Goal: Transaction & Acquisition: Purchase product/service

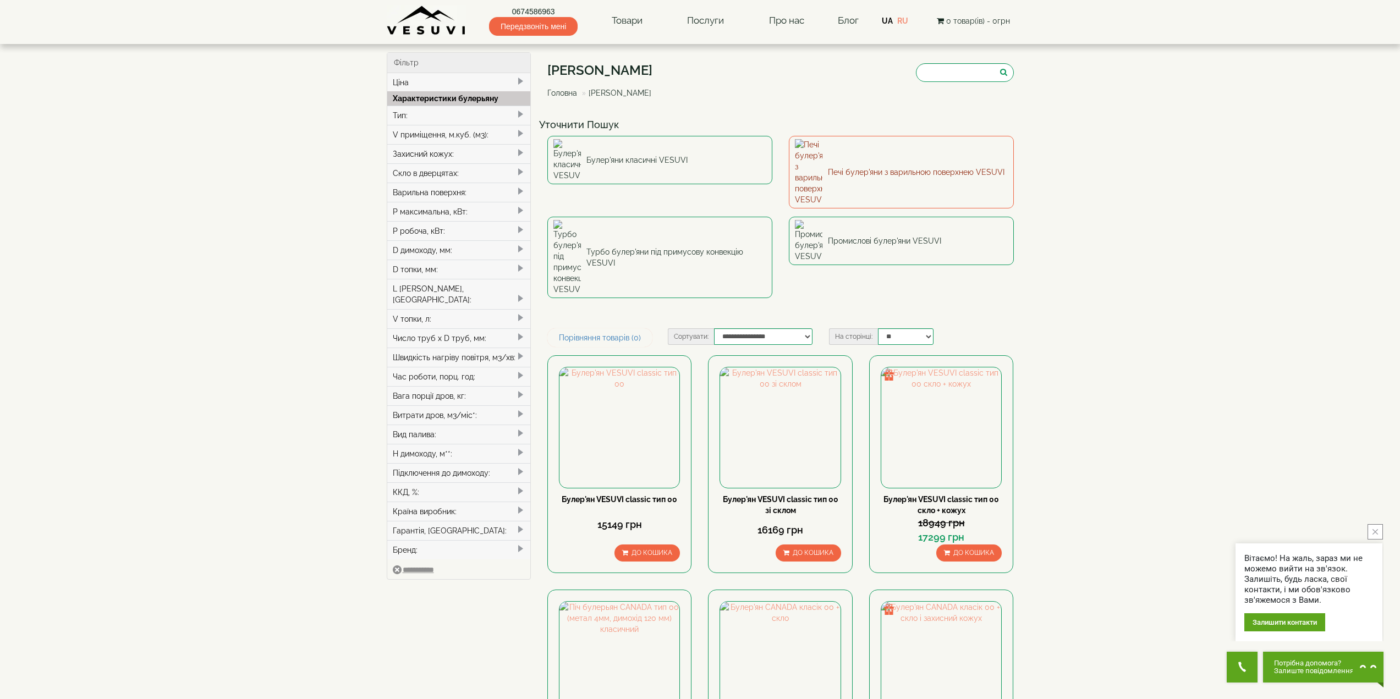
drag, startPoint x: 985, startPoint y: 153, endPoint x: 851, endPoint y: 139, distance: 134.4
click at [886, 217] on link "Промислові булер'яни VESUVI" at bounding box center [901, 241] width 225 height 48
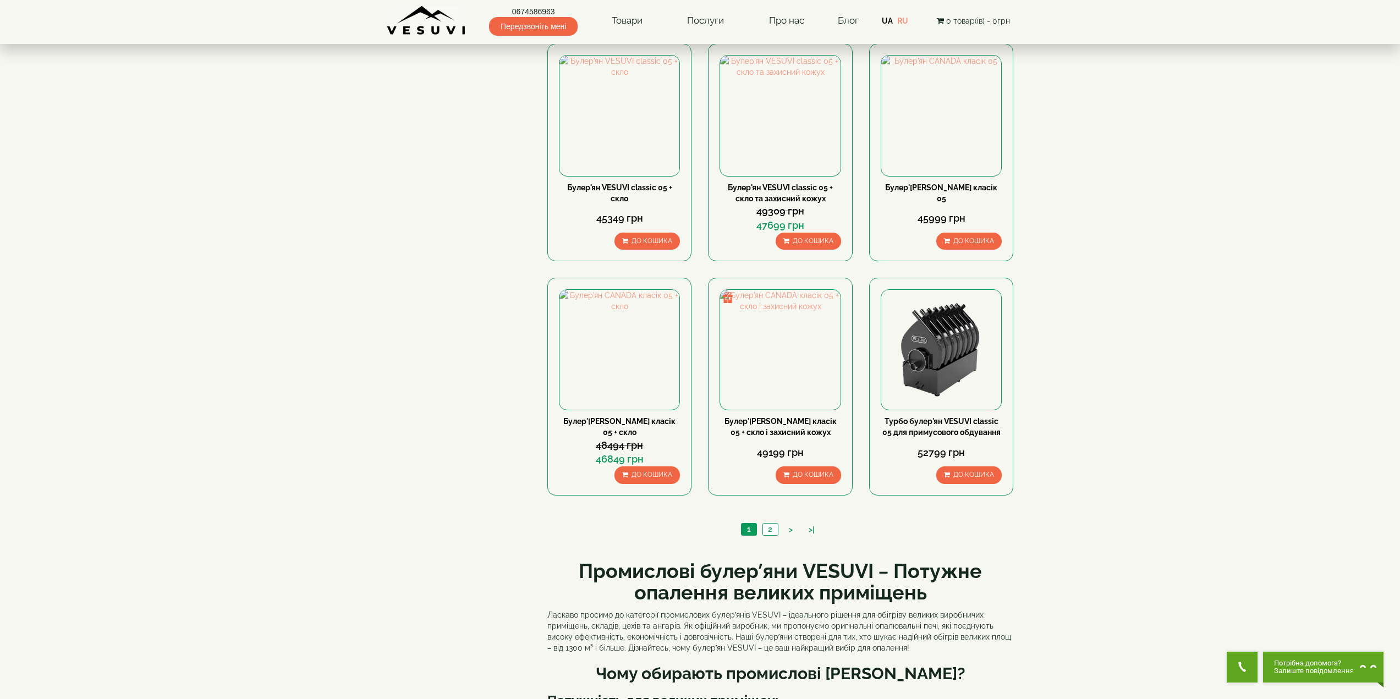
scroll to position [825, 0]
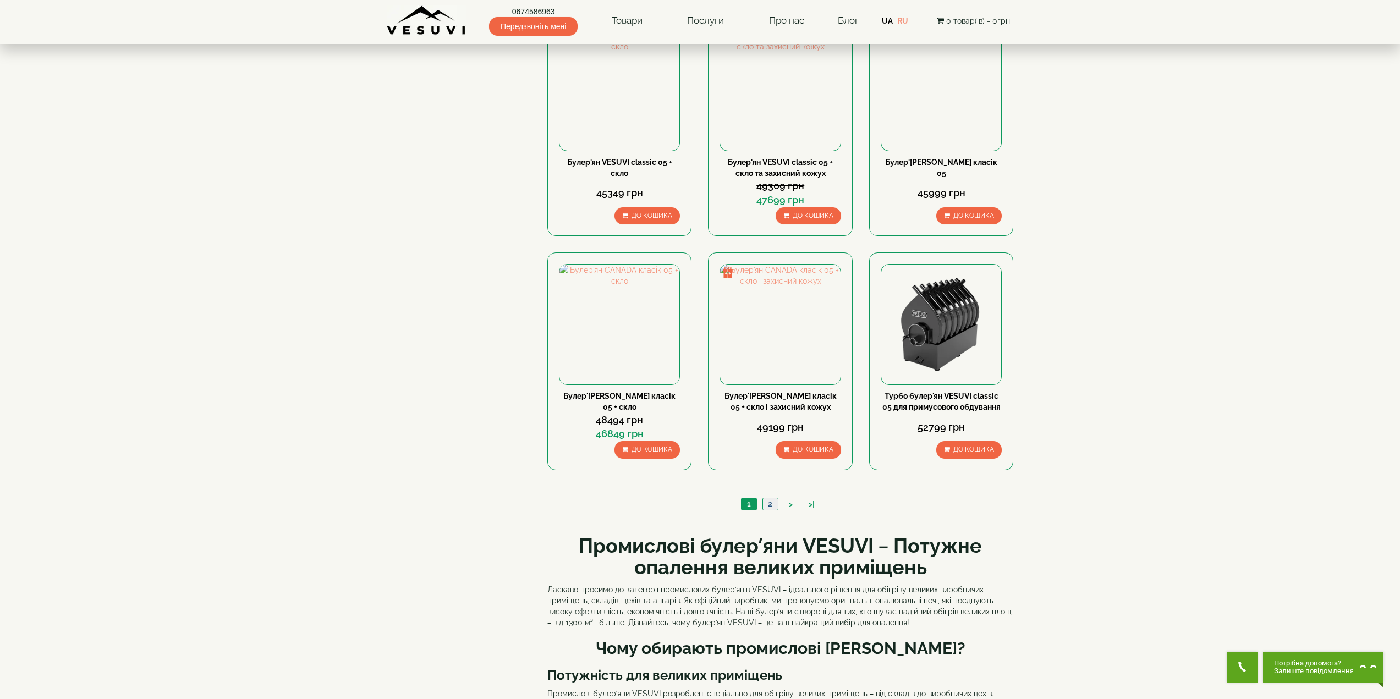
click at [765, 506] on link "2" at bounding box center [769, 504] width 15 height 12
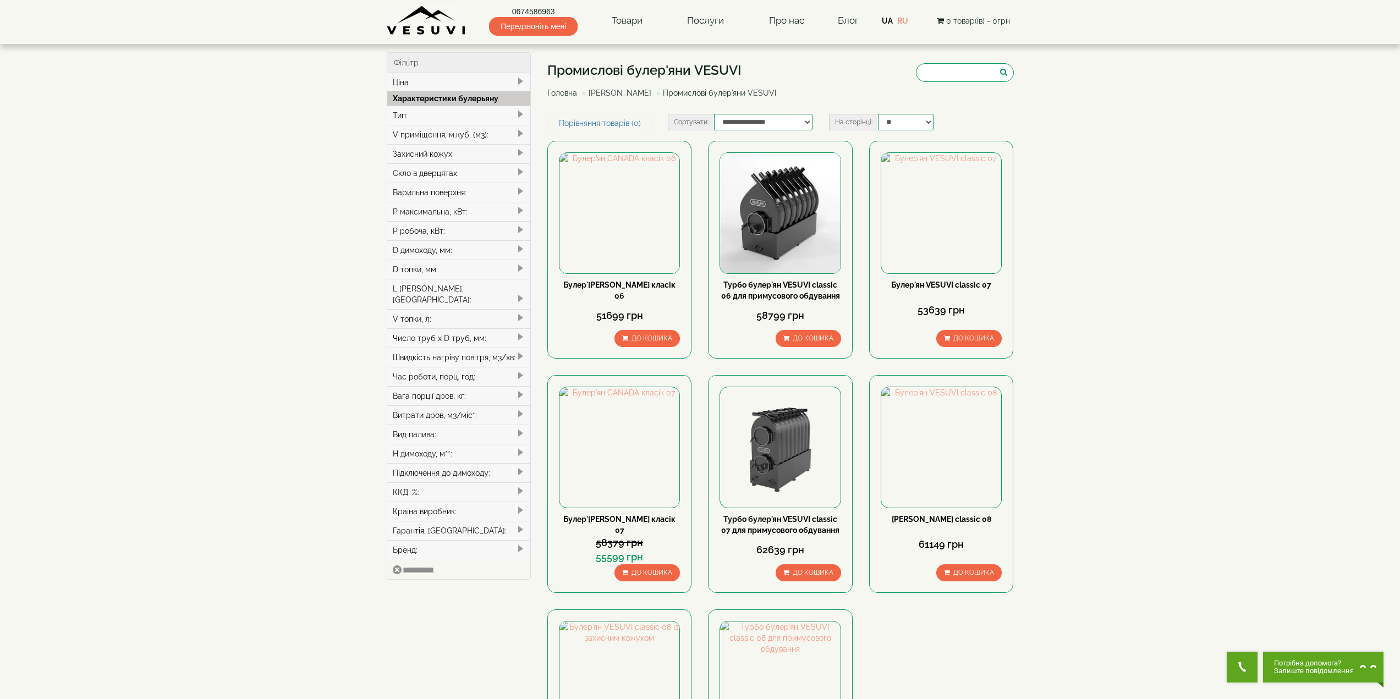
click at [644, 91] on link "[PERSON_NAME]" at bounding box center [620, 93] width 63 height 9
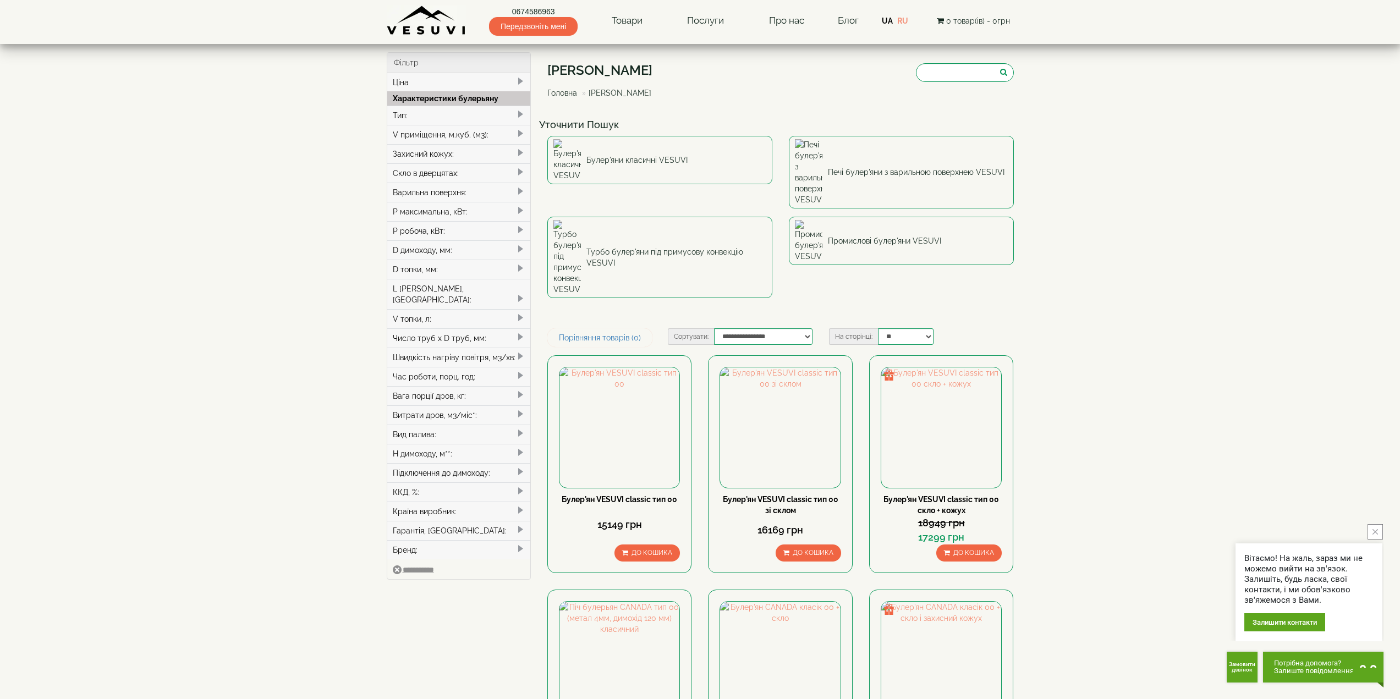
drag, startPoint x: 461, startPoint y: 185, endPoint x: 483, endPoint y: 127, distance: 62.8
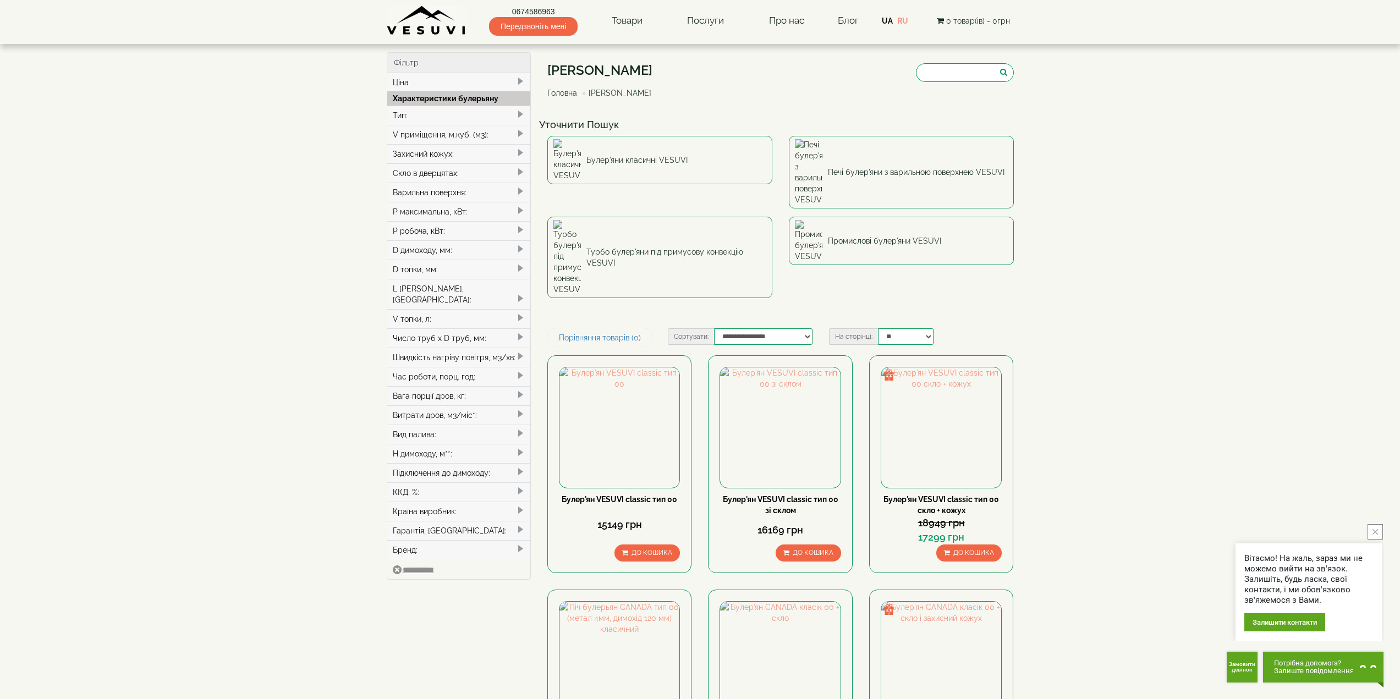
click at [486, 210] on div "P максимальна, кВт:" at bounding box center [459, 211] width 144 height 19
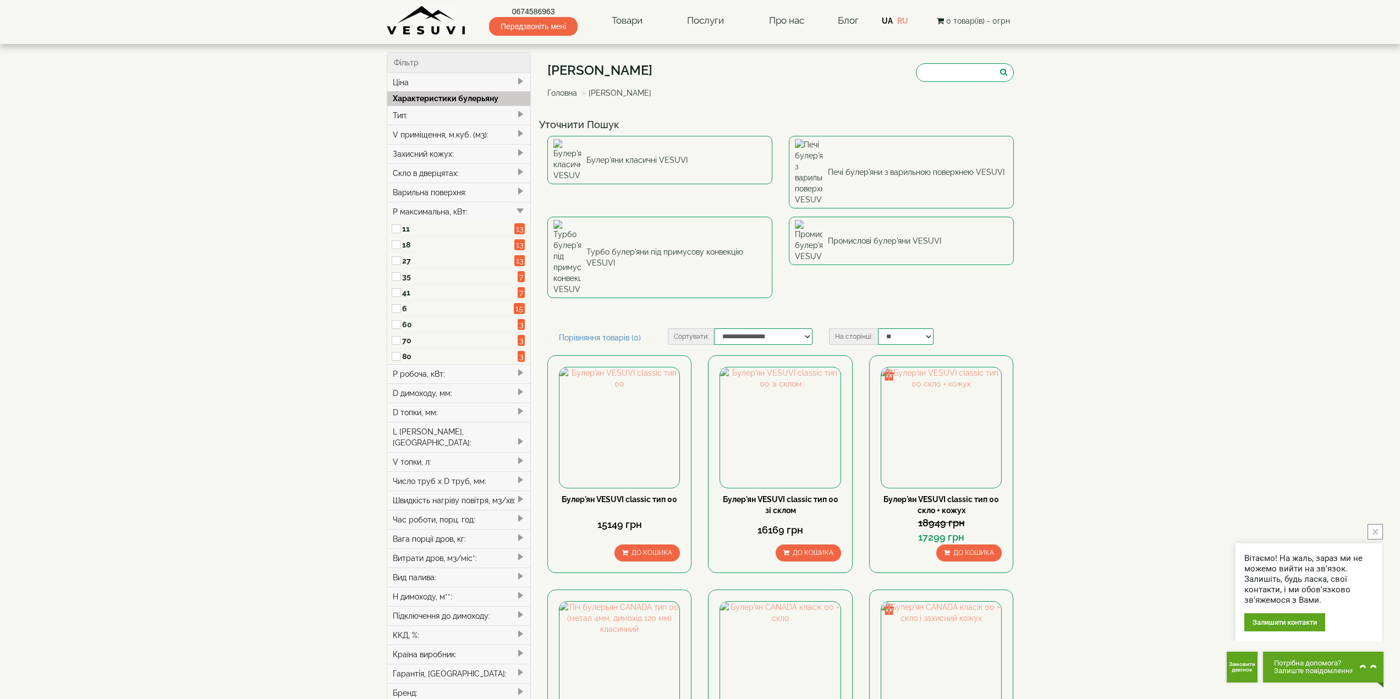
click at [486, 210] on div "P максимальна, кВт:" at bounding box center [459, 211] width 144 height 19
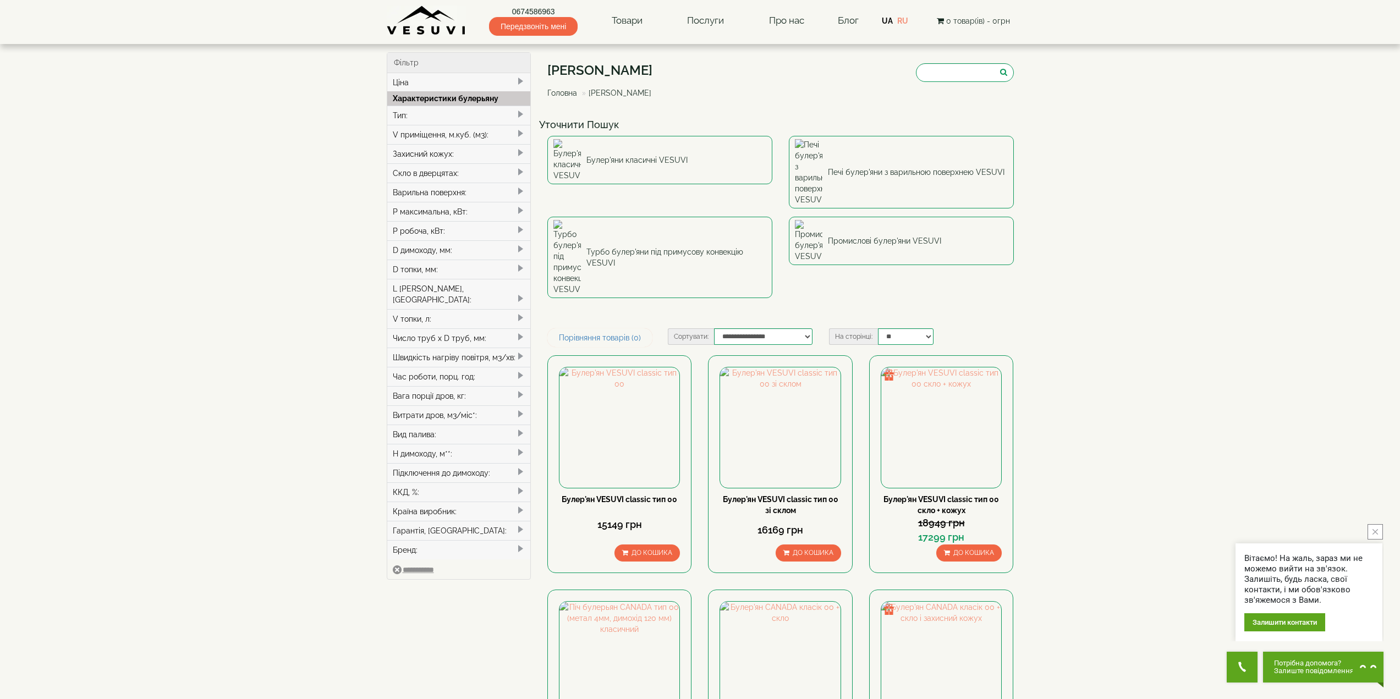
click at [483, 130] on div "V приміщення, м.куб. (м3):" at bounding box center [459, 134] width 144 height 19
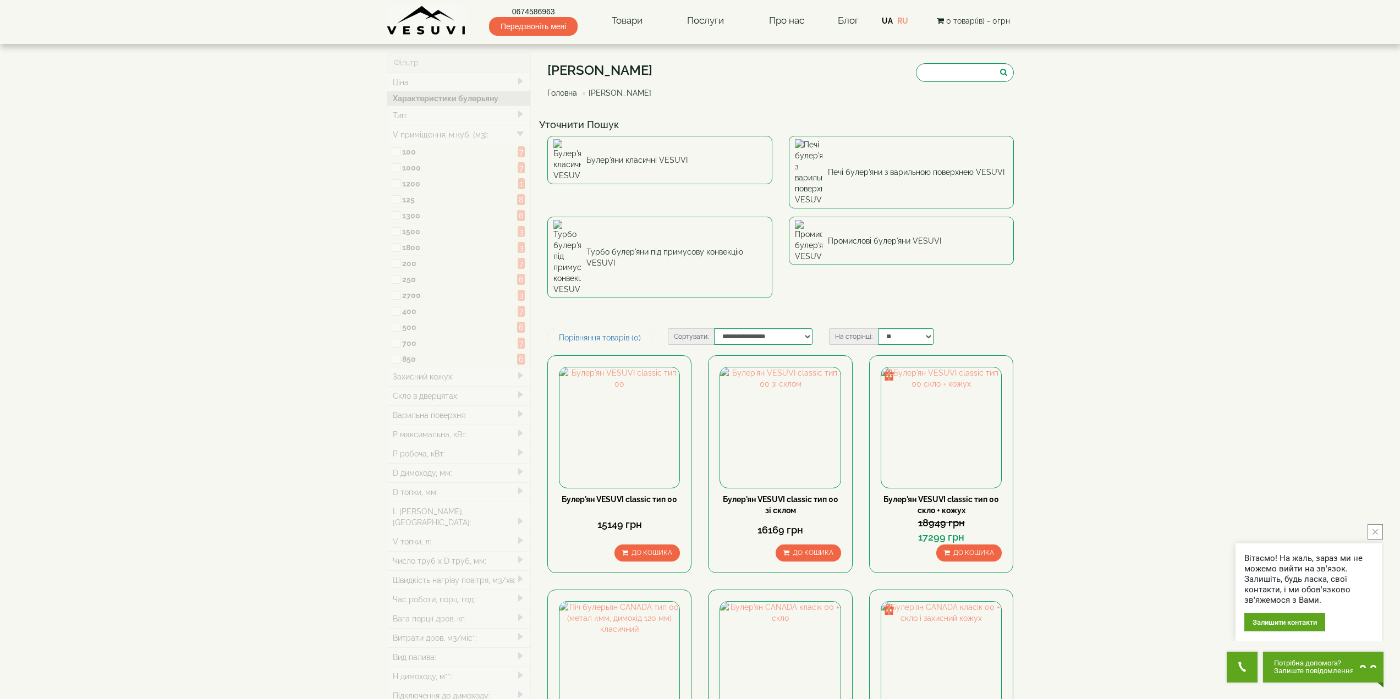
type input "*****"
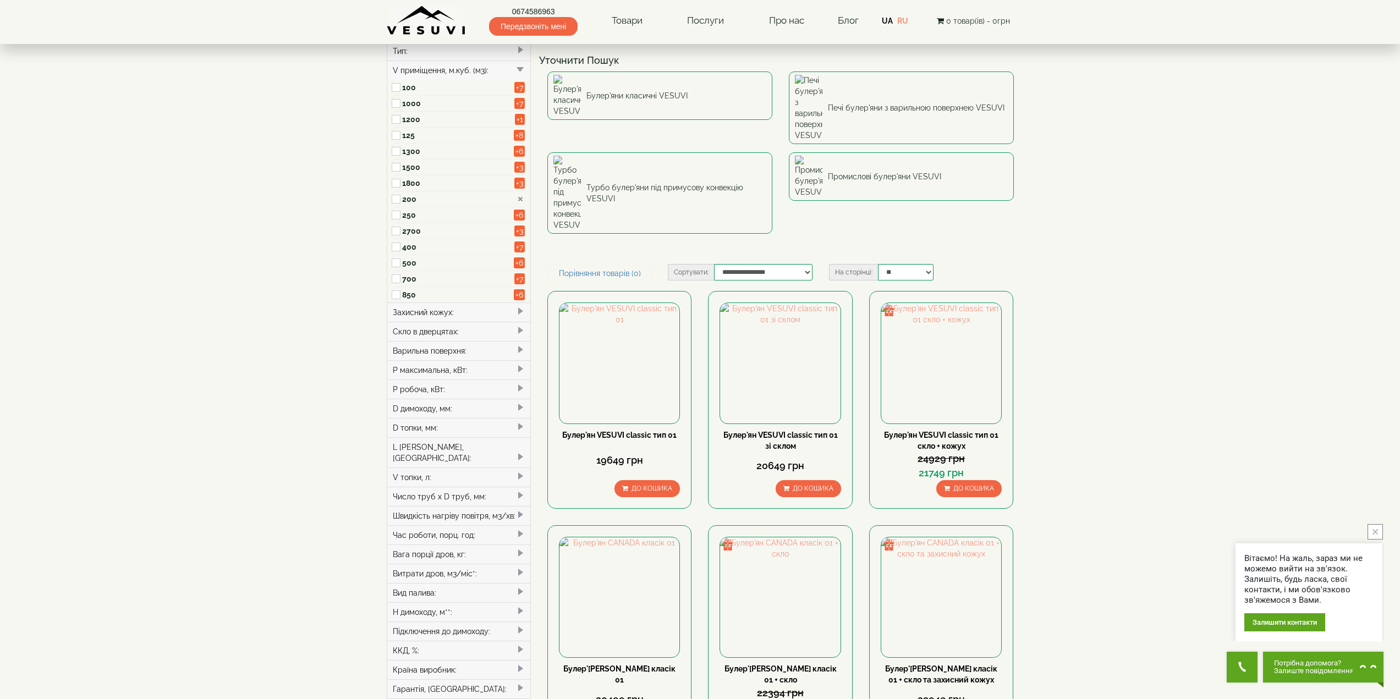
scroll to position [55, 0]
